Goal: Check status: Check status

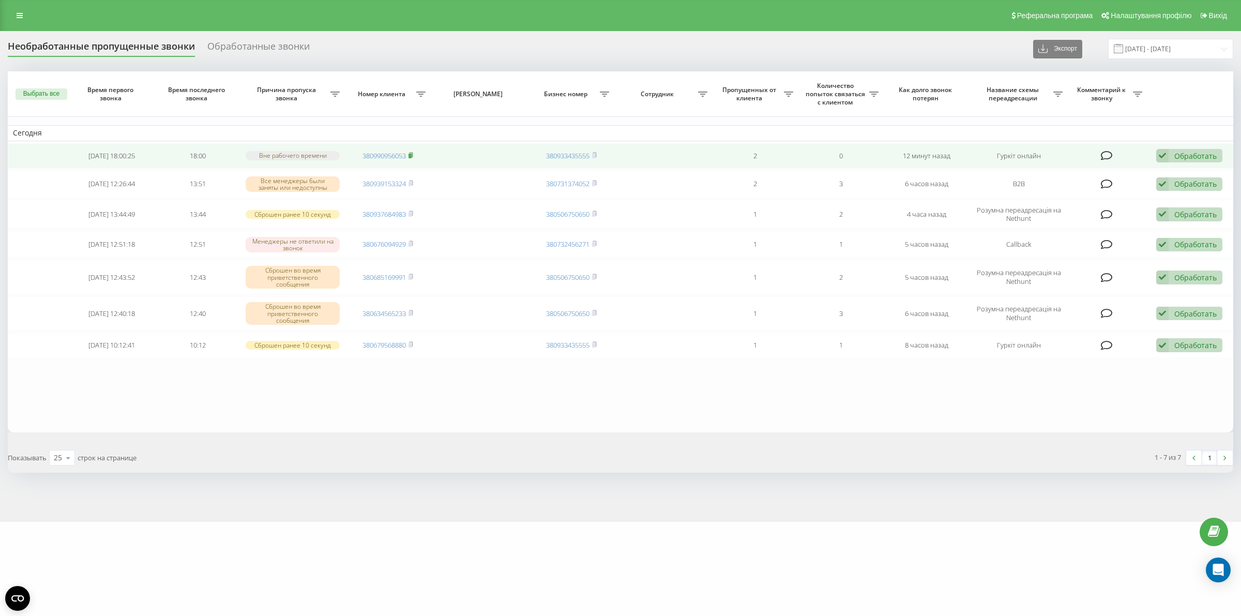
click at [412, 154] on rect at bounding box center [410, 156] width 3 height 5
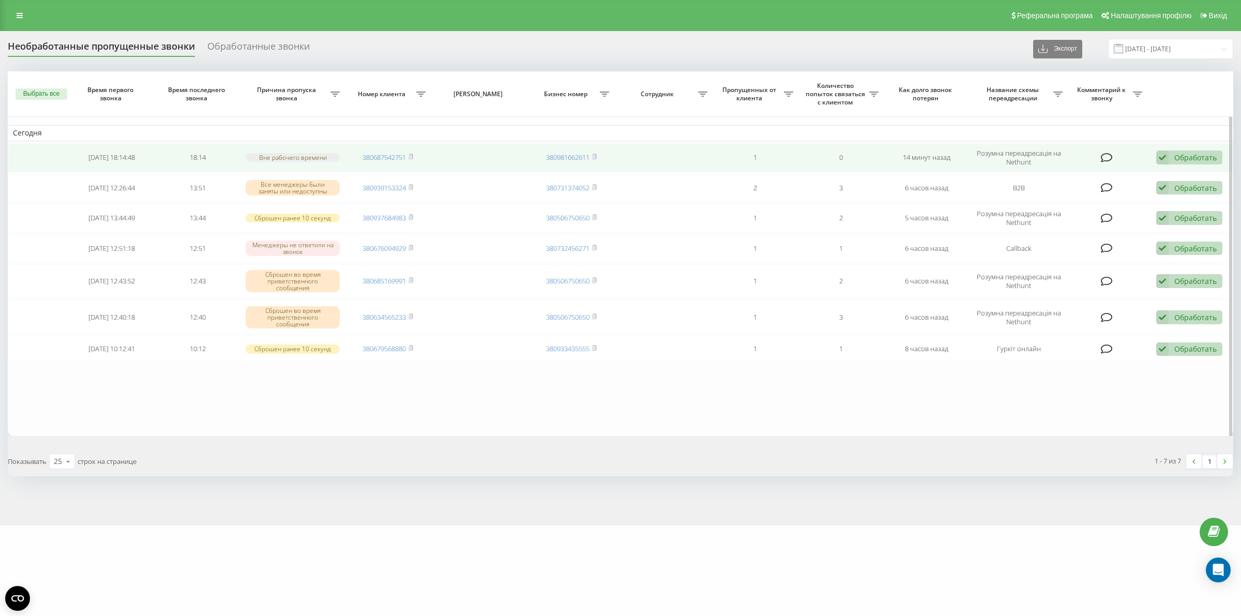
click at [414, 157] on td "380687542751" at bounding box center [388, 157] width 86 height 29
click at [413, 157] on icon at bounding box center [411, 157] width 5 height 6
